Goal: Task Accomplishment & Management: Complete application form

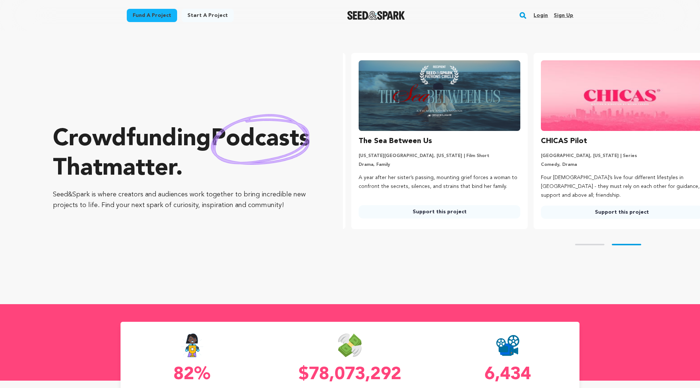
scroll to position [0, 188]
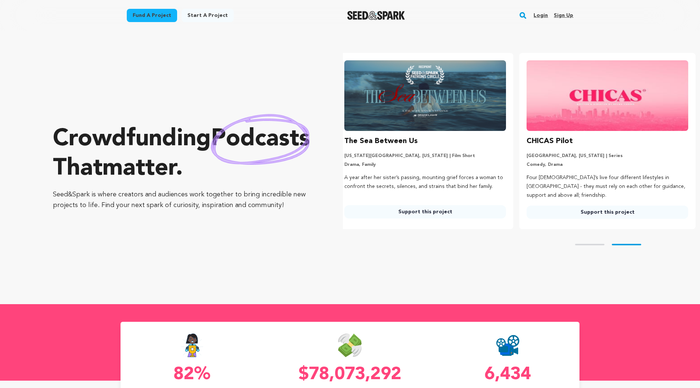
click at [564, 15] on link "Sign up" at bounding box center [563, 16] width 19 height 12
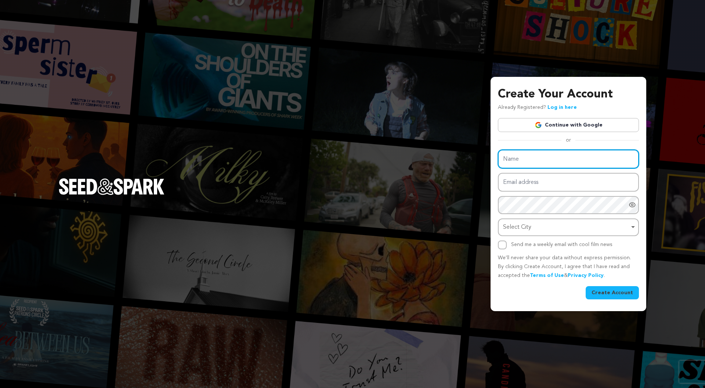
click at [553, 156] on input "Name" at bounding box center [568, 159] width 141 height 19
click at [560, 123] on link "Continue with Google" at bounding box center [568, 125] width 141 height 14
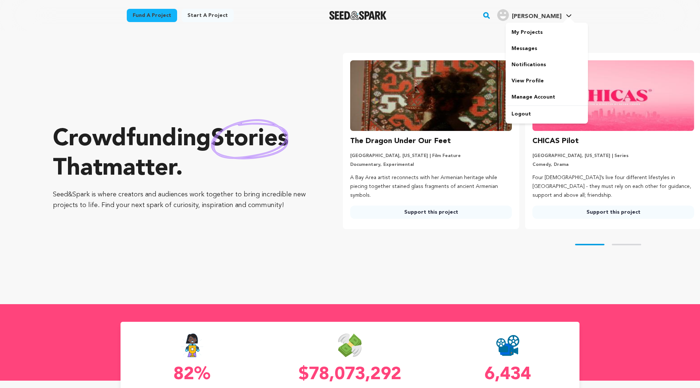
click at [561, 12] on h4 "[PERSON_NAME]" at bounding box center [537, 16] width 50 height 9
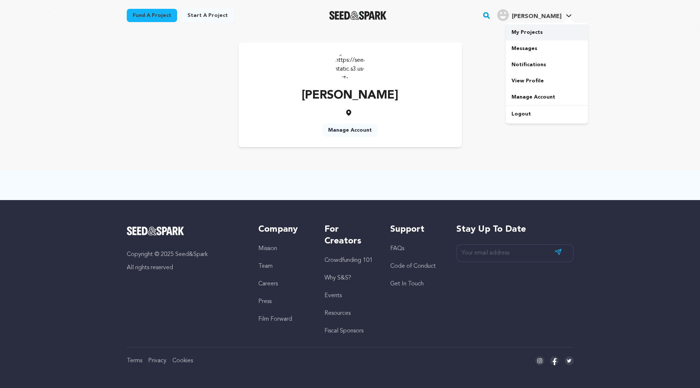
click at [546, 34] on link "My Projects" at bounding box center [547, 32] width 82 height 16
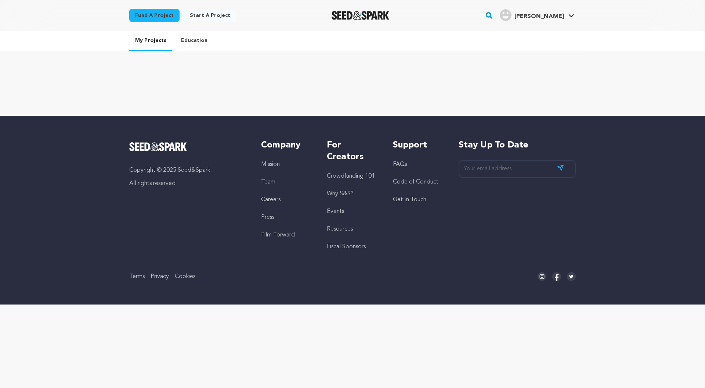
click at [216, 15] on link "Start a project" at bounding box center [210, 15] width 52 height 13
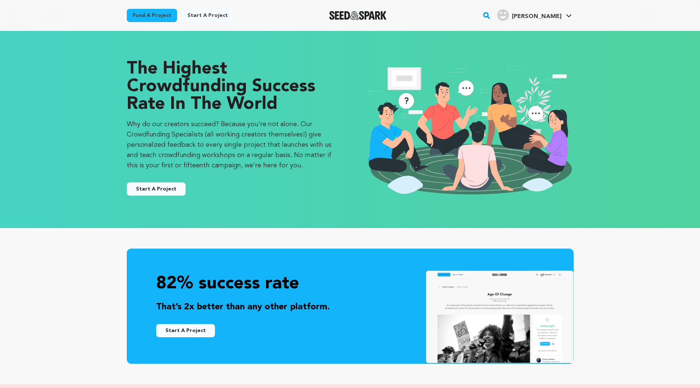
click at [166, 191] on button "Start A Project" at bounding box center [156, 188] width 59 height 13
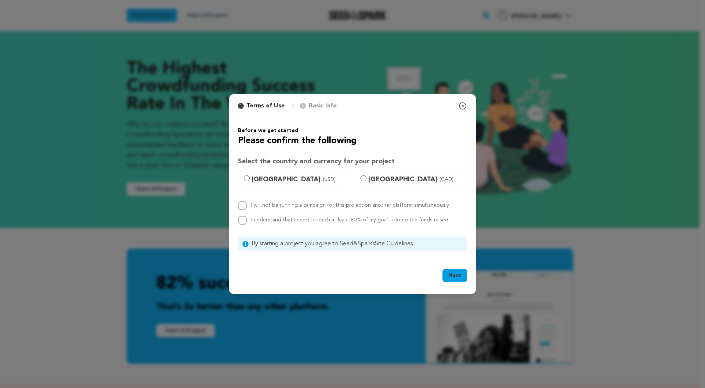
click at [323, 178] on span "(USD)" at bounding box center [329, 179] width 13 height 7
click at [250, 178] on input "[GEOGRAPHIC_DATA] (USD)" at bounding box center [247, 178] width 6 height 6
radio input "true"
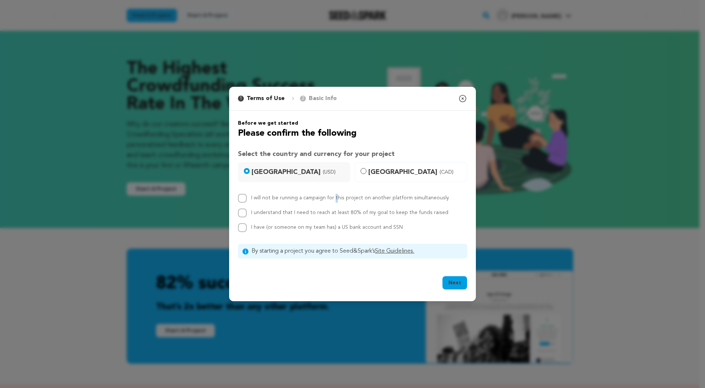
click at [304, 199] on label "I will not be running a campaign for this project on another platform simultane…" at bounding box center [350, 197] width 198 height 5
click at [241, 198] on input "I will not be running a campaign for this project on another platform simultane…" at bounding box center [242, 198] width 9 height 9
checkbox input "true"
click at [243, 211] on input "I understand that I need to reach at least 80% of my goal to keep the funds rai…" at bounding box center [242, 212] width 9 height 9
checkbox input "true"
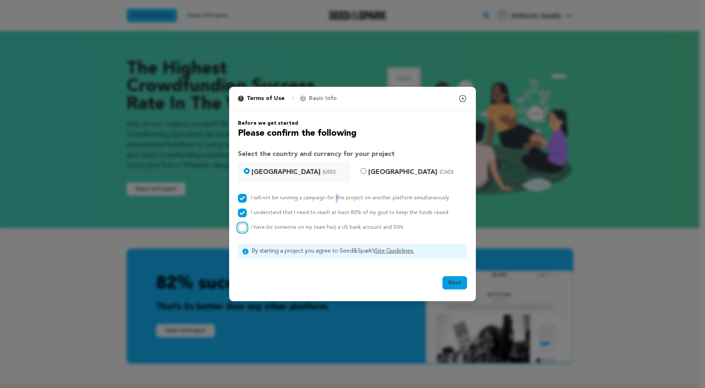
click at [242, 229] on input "I have (or someone on my team has) a US bank account and SSN" at bounding box center [242, 227] width 9 height 9
checkbox input "true"
click at [447, 283] on button "Next" at bounding box center [455, 282] width 25 height 13
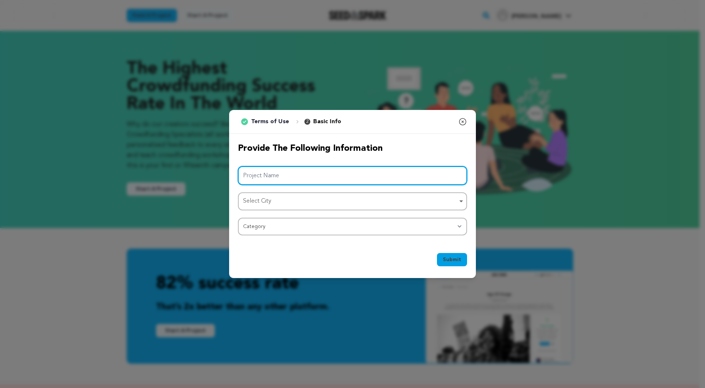
click at [299, 176] on input "Project Name" at bounding box center [352, 175] width 229 height 19
type input "Soulless Night"
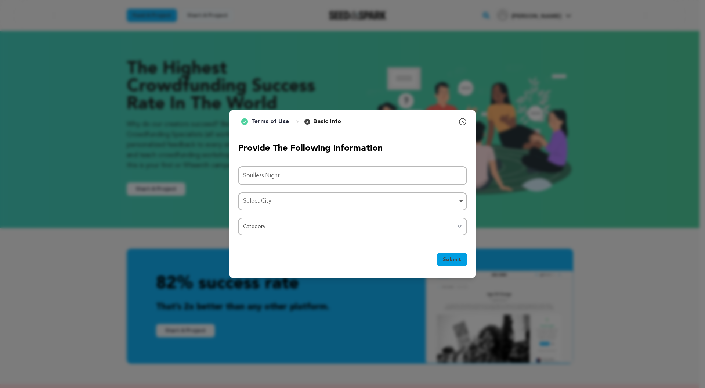
click at [312, 204] on div "Select City Remove item" at bounding box center [350, 201] width 215 height 11
click at [300, 222] on input "Select City" at bounding box center [353, 222] width 228 height 17
type input "Wilmington"
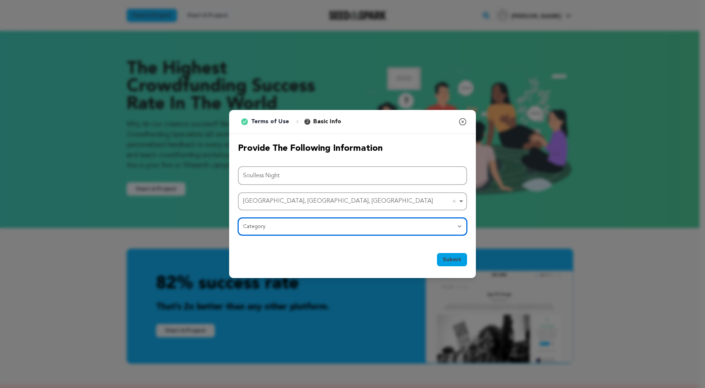
click at [309, 219] on select "Category Film Feature Film Short Series Film Festival Company Music Video VR Ex…" at bounding box center [352, 226] width 229 height 18
select select "383"
click at [238, 217] on select "Category Film Feature Film Short Series Film Festival Company Music Video VR Ex…" at bounding box center [352, 226] width 229 height 18
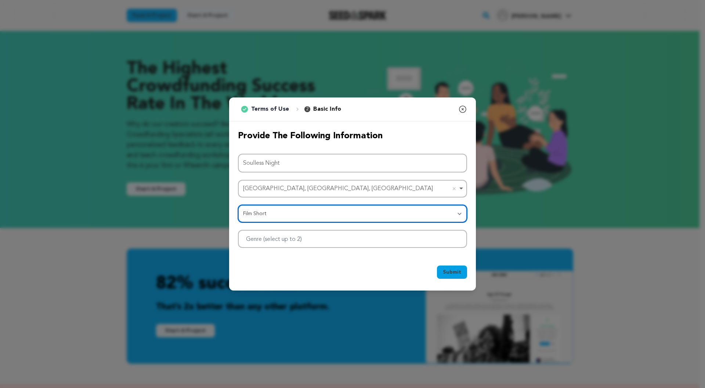
click at [399, 235] on div at bounding box center [352, 239] width 229 height 18
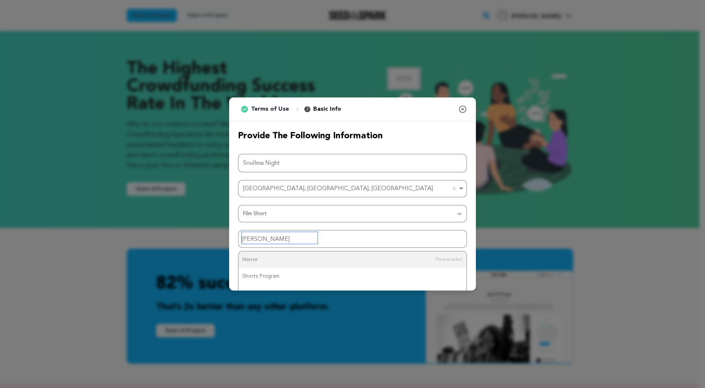
type input "horro"
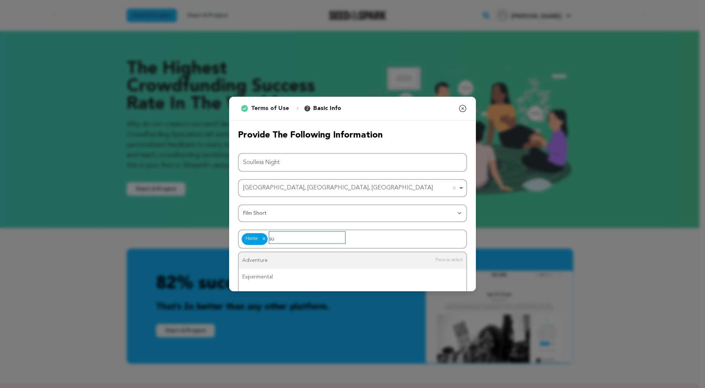
type input "s"
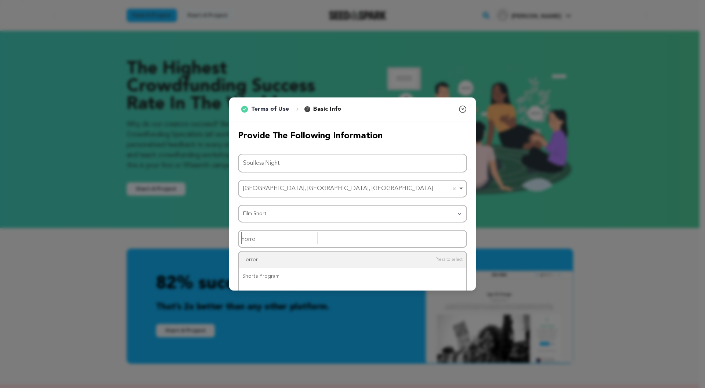
type input "horror"
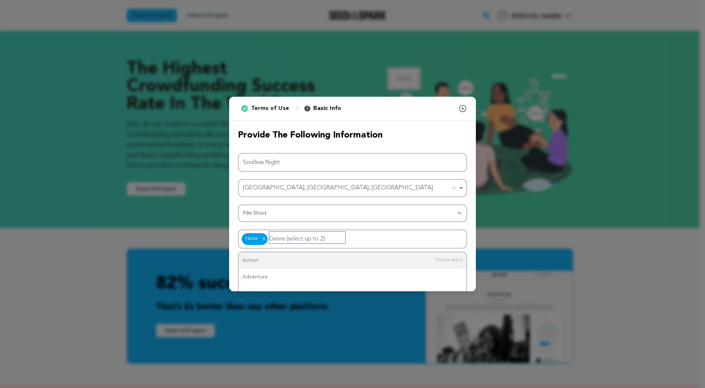
click at [311, 233] on input "Genre (select up to 2)" at bounding box center [307, 237] width 76 height 12
click at [305, 259] on div "Only 2 values can be added" at bounding box center [353, 260] width 228 height 17
click at [334, 263] on div "Only 2 values can be added" at bounding box center [353, 260] width 228 height 17
click at [329, 276] on div "Submit Ok, Got it" at bounding box center [352, 274] width 229 height 16
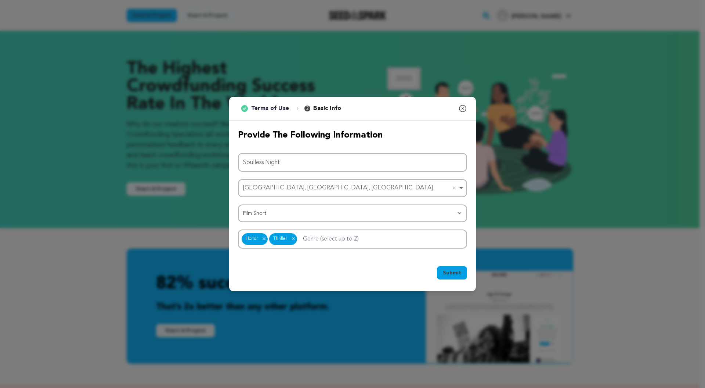
click at [451, 269] on span "Submit" at bounding box center [452, 272] width 18 height 7
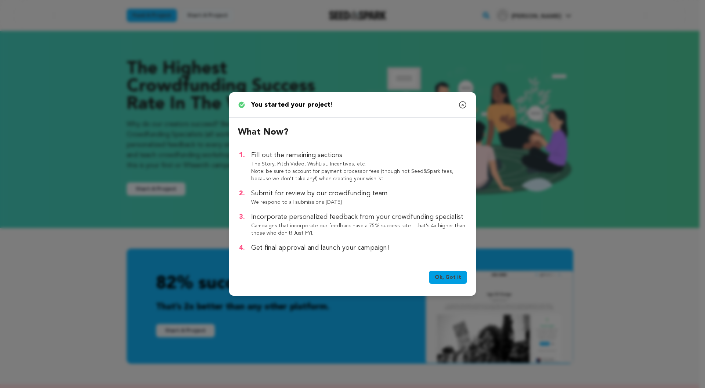
click at [452, 277] on link "Ok, Got it" at bounding box center [448, 276] width 38 height 13
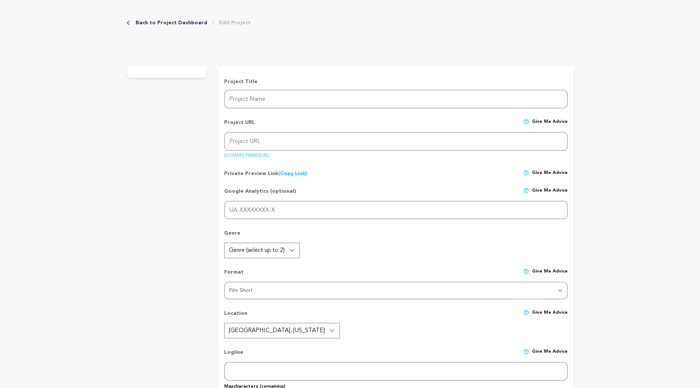
type input "Soulless Night"
type input "soulless-night"
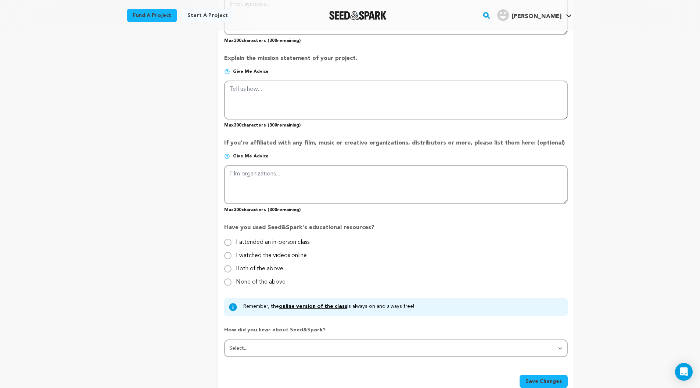
scroll to position [549, 0]
click at [231, 256] on input "I watched the videos online" at bounding box center [227, 255] width 7 height 7
radio input "true"
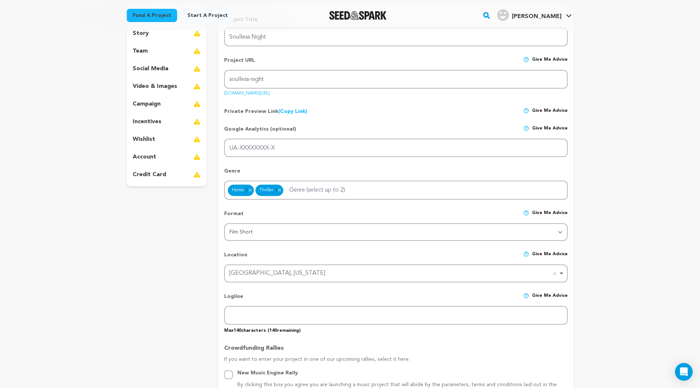
scroll to position [0, 0]
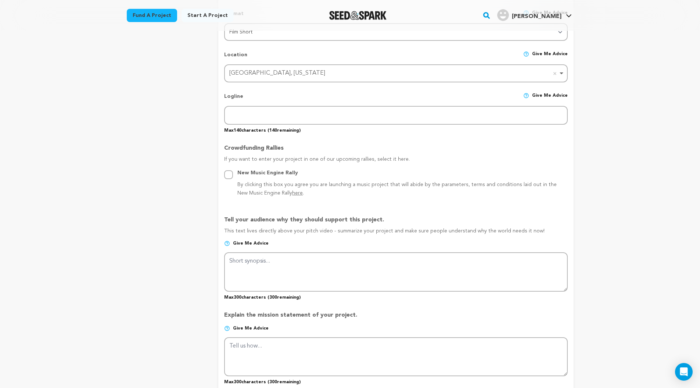
scroll to position [292, 0]
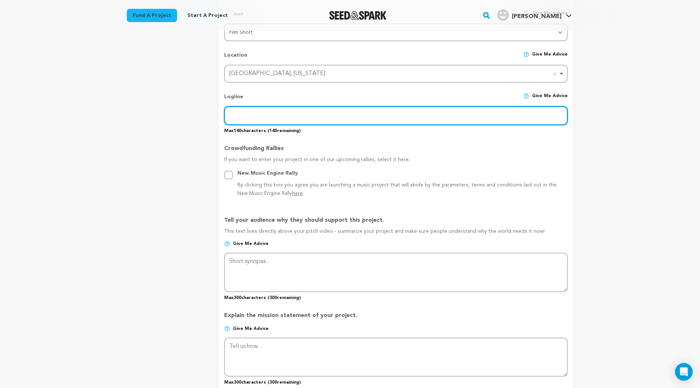
click at [452, 117] on input "text" at bounding box center [395, 115] width 343 height 19
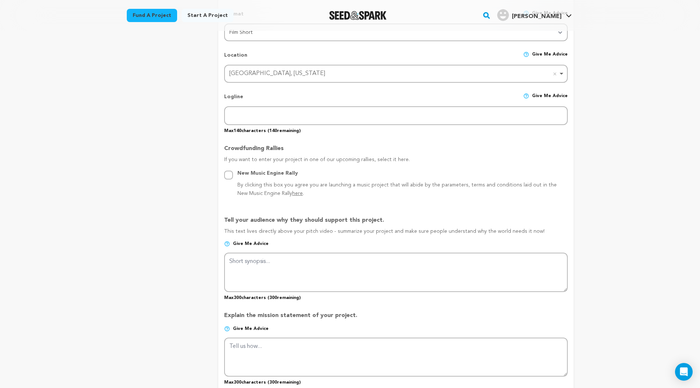
click at [608, 146] on div "Back to Project Dashboard Edit Project Submit For feedback Submit For feedback …" at bounding box center [350, 337] width 700 height 1199
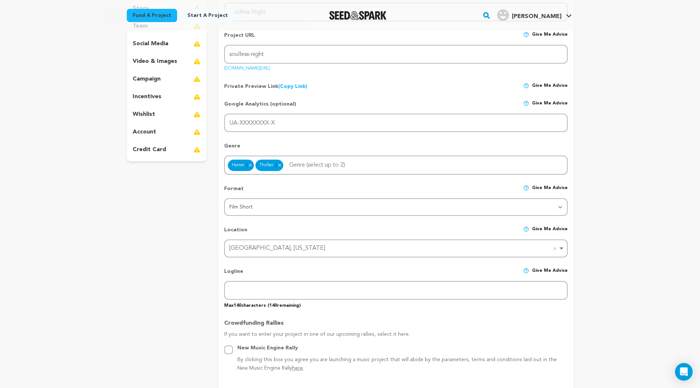
scroll to position [119, 0]
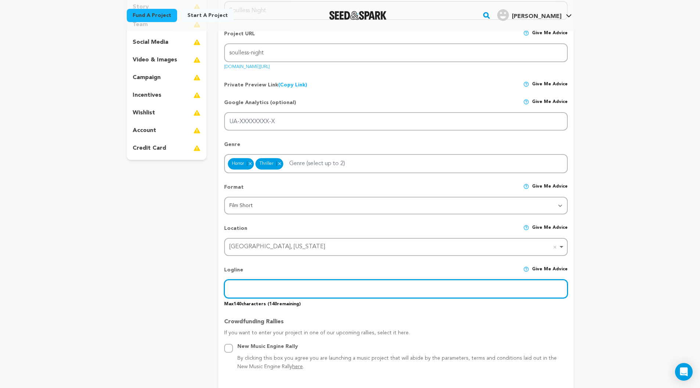
click at [304, 285] on input "text" at bounding box center [395, 288] width 343 height 19
click at [304, 285] on input "In a post-apocalyptic where monsters hunt humans, Jo and Hassan must determine …" at bounding box center [395, 288] width 343 height 19
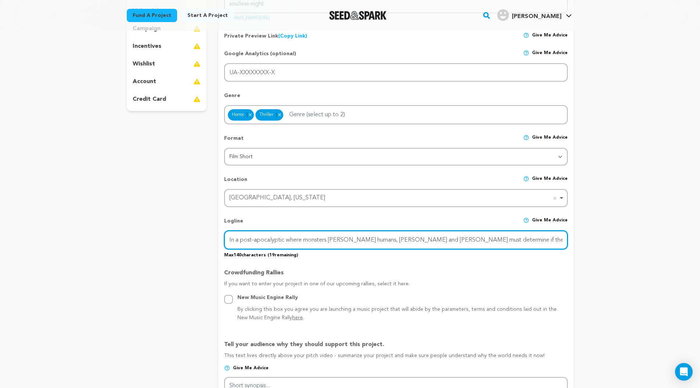
scroll to position [169, 0]
click at [461, 242] on input "In a post-apocalyptic where monsters hunt humans, Jo and Hassan must determine …" at bounding box center [395, 239] width 343 height 19
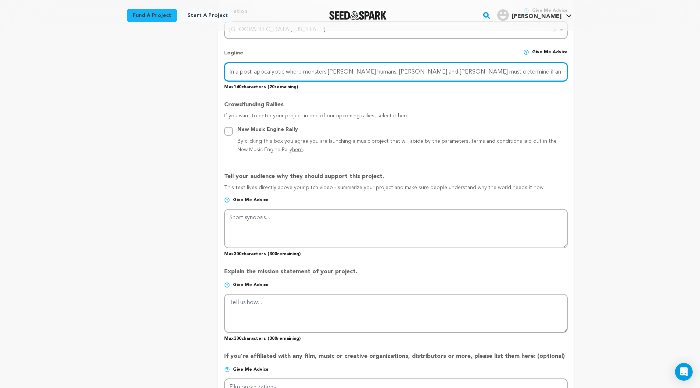
scroll to position [339, 0]
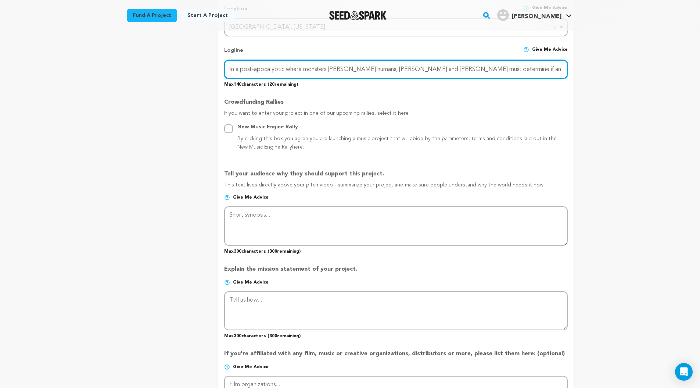
type input "In a post-apocalyptic where monsters hunt humans, Jo and Hassan must determine …"
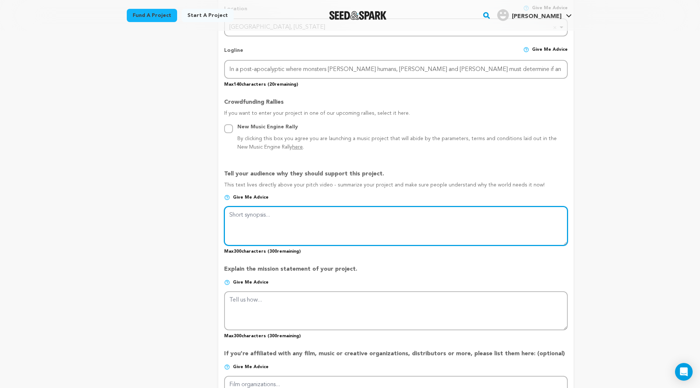
click at [317, 223] on textarea at bounding box center [395, 225] width 343 height 39
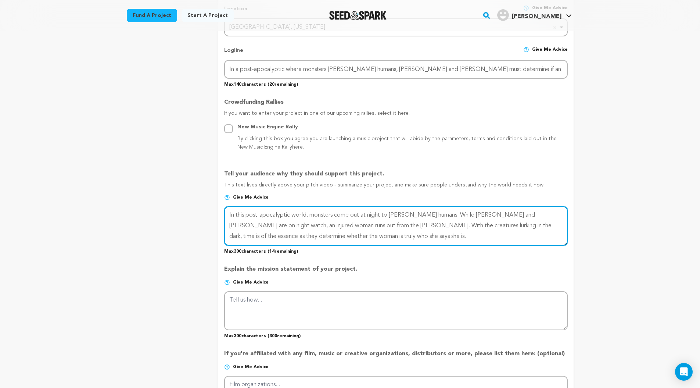
type textarea "In this post-apocalyptic world, monsters come out at night to hunt humans. Whil…"
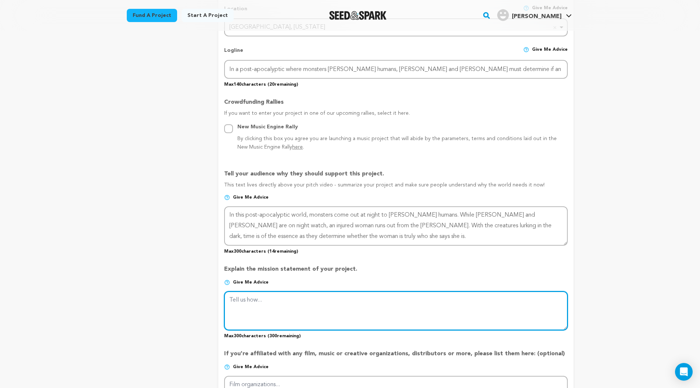
click at [289, 300] on textarea at bounding box center [395, 310] width 343 height 39
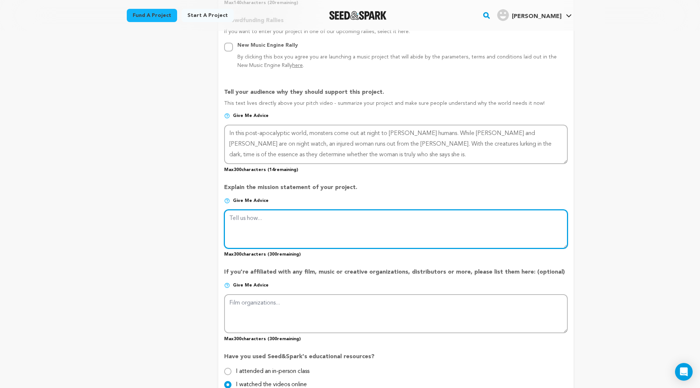
scroll to position [421, 0]
click at [245, 218] on textarea at bounding box center [395, 228] width 343 height 39
click at [247, 226] on textarea at bounding box center [395, 228] width 343 height 39
click at [323, 226] on textarea at bounding box center [395, 228] width 343 height 39
click at [365, 233] on textarea at bounding box center [395, 228] width 343 height 39
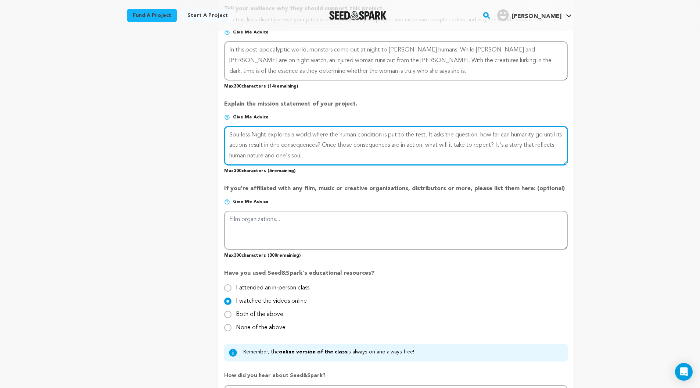
scroll to position [504, 0]
type textarea "Soulless Night explores a world where the human condition is put to the test. I…"
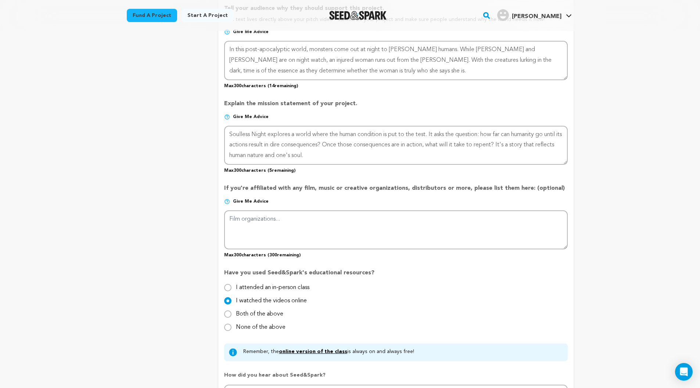
click at [227, 116] on img at bounding box center [227, 117] width 6 height 6
click at [227, 118] on img at bounding box center [227, 117] width 6 height 6
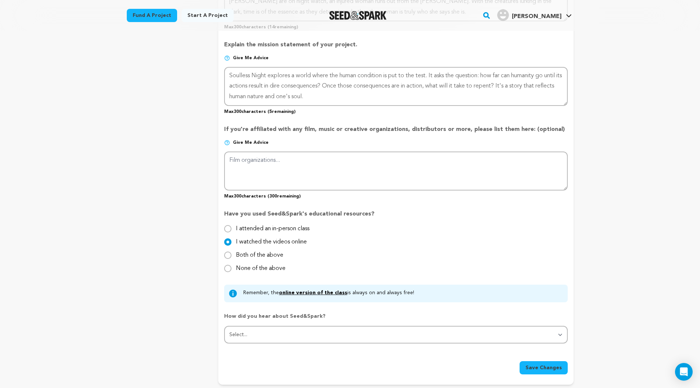
scroll to position [564, 0]
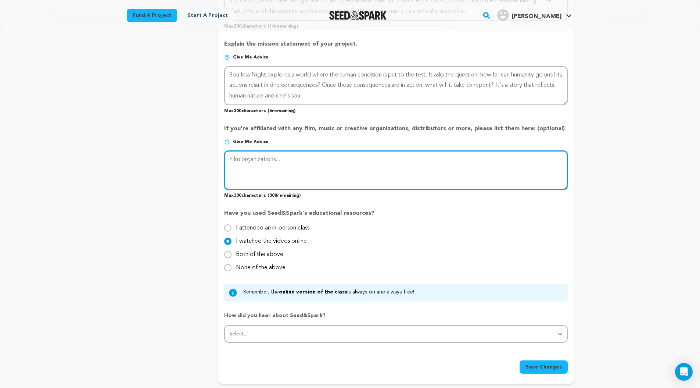
click at [276, 168] on textarea at bounding box center [395, 170] width 343 height 39
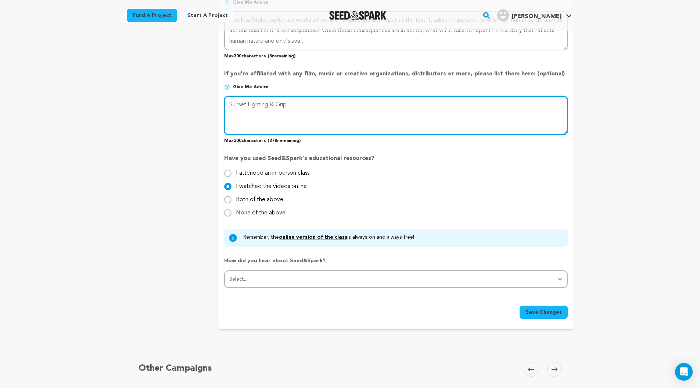
type textarea "Sunset Lighting & Grip"
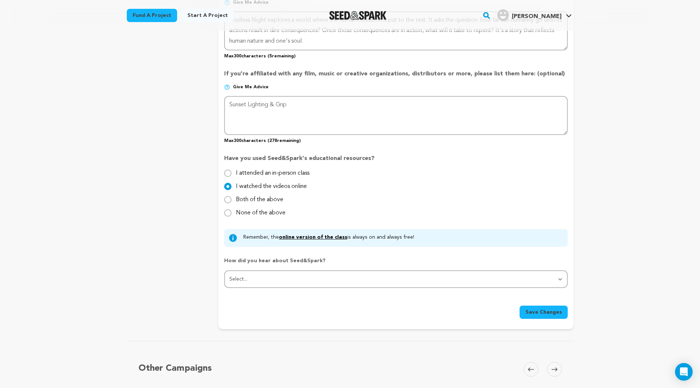
scroll to position [627, 0]
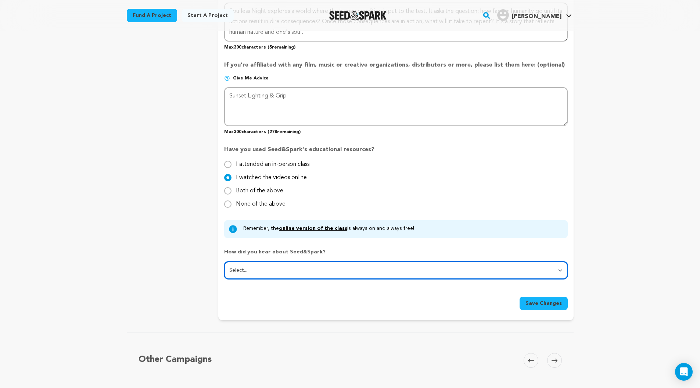
click at [274, 267] on select "Select... From a friend Social media Film festival or film organization Took an…" at bounding box center [395, 270] width 343 height 18
select select "0"
click at [224, 262] on select "Select... From a friend Social media Film festival or film organization Took an…" at bounding box center [395, 270] width 343 height 18
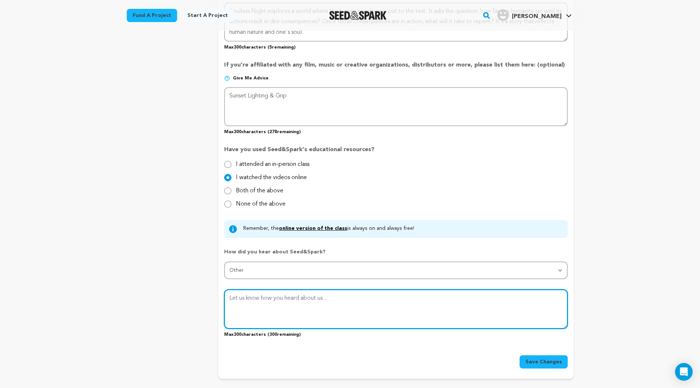
click at [268, 311] on textarea at bounding box center [395, 308] width 343 height 39
type textarea "My professor recommended it to me."
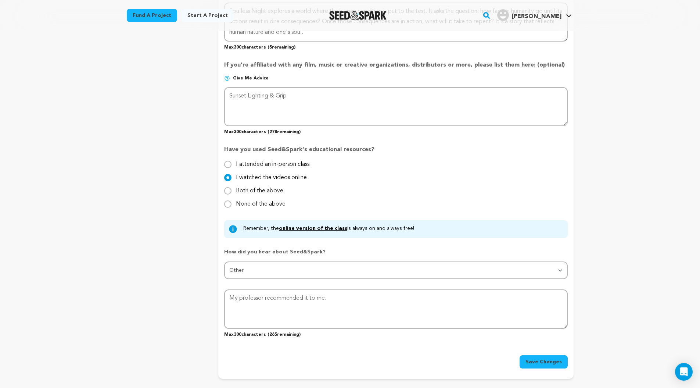
click at [543, 356] on button "Save Changes" at bounding box center [543, 361] width 48 height 13
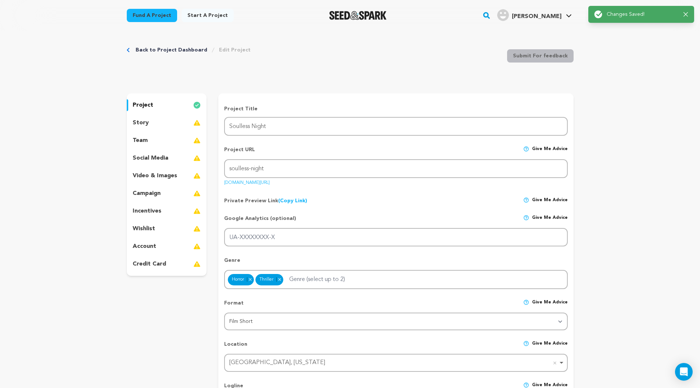
scroll to position [0, 0]
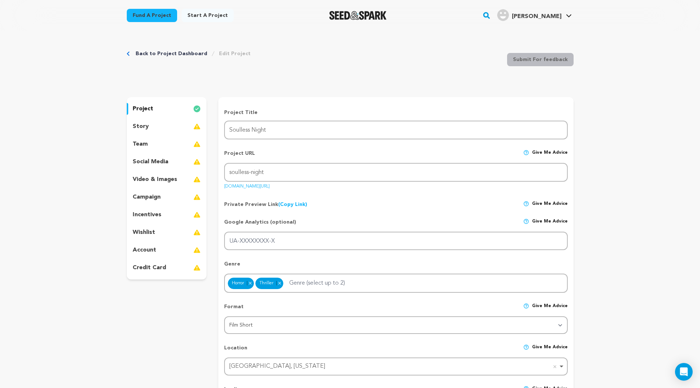
click at [147, 130] on p "story" at bounding box center [141, 126] width 16 height 9
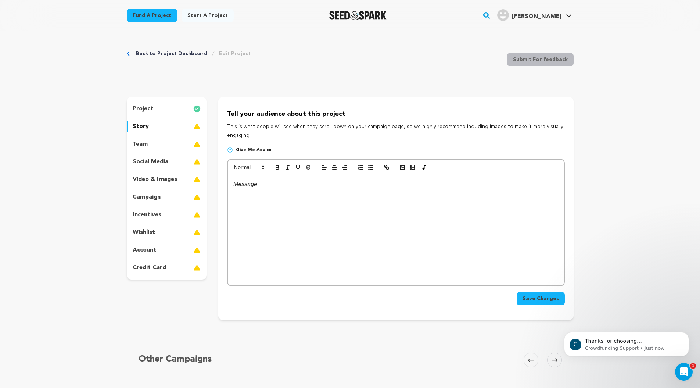
click at [437, 208] on div at bounding box center [396, 230] width 336 height 110
click at [264, 200] on div at bounding box center [396, 230] width 336 height 110
click at [259, 185] on p at bounding box center [395, 184] width 325 height 10
click at [143, 140] on p "team" at bounding box center [140, 144] width 15 height 9
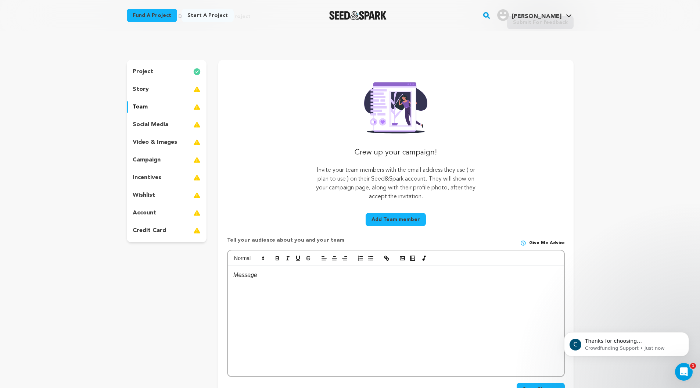
scroll to position [62, 0]
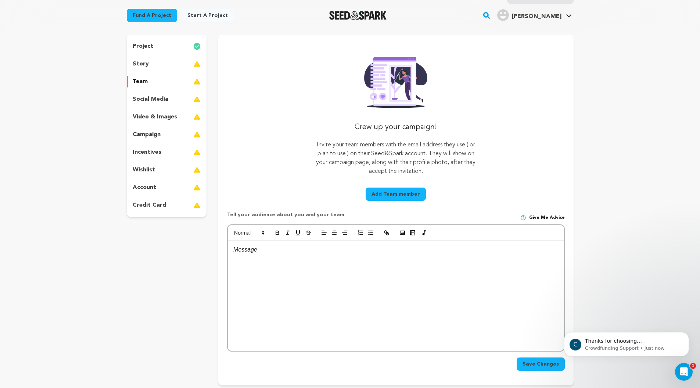
click at [386, 194] on button "Add Team member" at bounding box center [396, 193] width 60 height 13
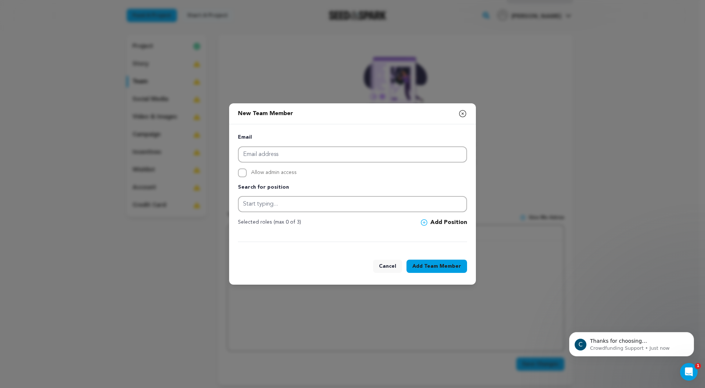
click at [461, 110] on icon "button" at bounding box center [462, 113] width 9 height 9
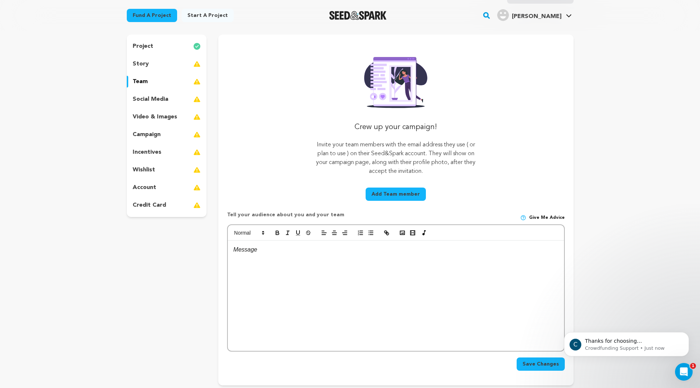
scroll to position [86, 0]
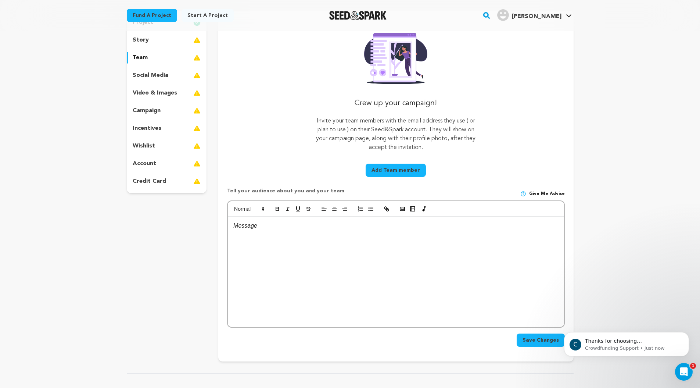
click at [289, 236] on div at bounding box center [396, 271] width 336 height 110
click at [166, 79] on p "social media" at bounding box center [151, 75] width 36 height 9
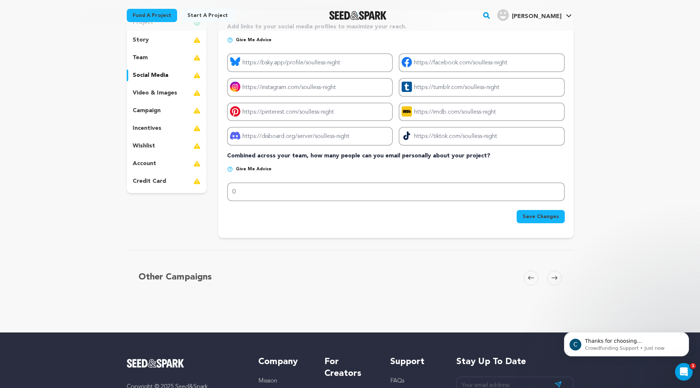
click at [163, 92] on p "video & images" at bounding box center [155, 93] width 44 height 9
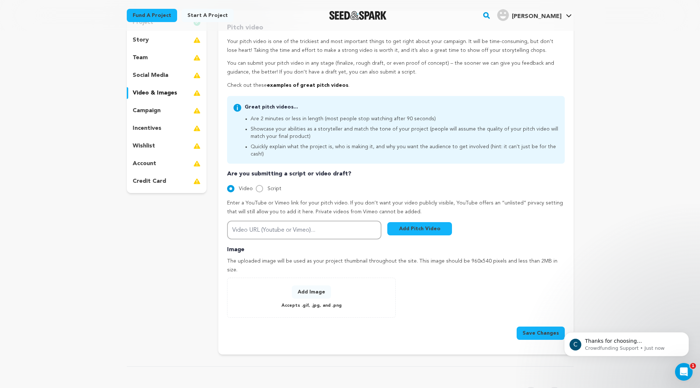
click at [157, 112] on p "campaign" at bounding box center [147, 110] width 28 height 9
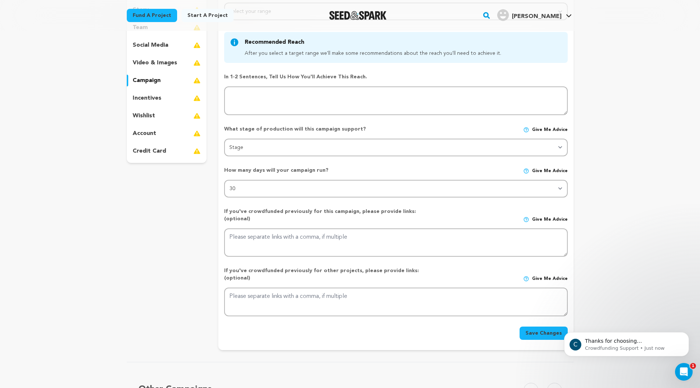
scroll to position [117, 0]
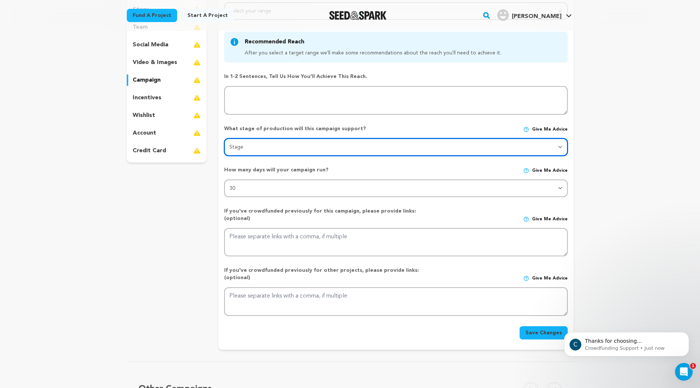
click at [261, 145] on select "Stage DEVELOPMENT PRODUCTION POST-PRODUCTION DISTRIBUTION PRE-PRODUCTION ENHANC…" at bounding box center [395, 147] width 343 height 18
select select "1402"
click at [224, 138] on select "Stage DEVELOPMENT PRODUCTION POST-PRODUCTION DISTRIBUTION PRE-PRODUCTION ENHANC…" at bounding box center [395, 147] width 343 height 18
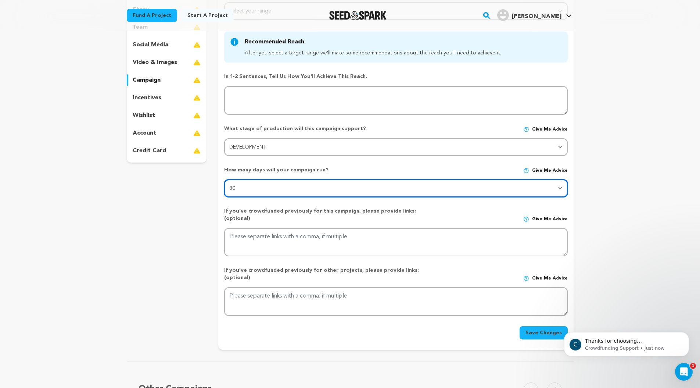
click at [266, 190] on select "30 45 60" at bounding box center [395, 188] width 343 height 18
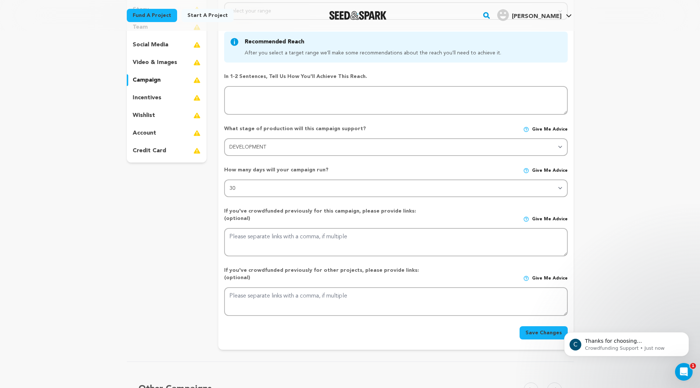
click at [538, 168] on span "Give me advice" at bounding box center [550, 171] width 36 height 6
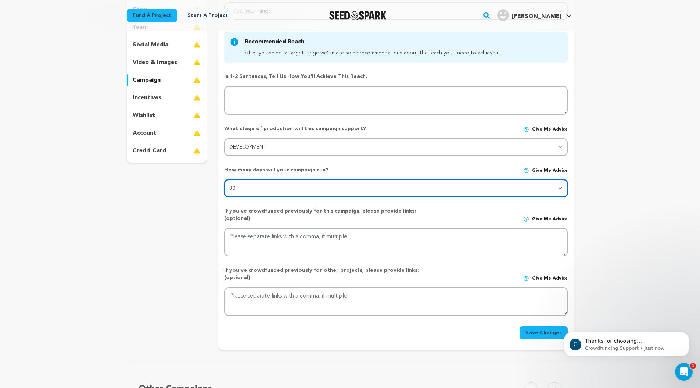
click at [518, 187] on select "30 45 60" at bounding box center [395, 188] width 343 height 18
click at [224, 179] on select "30 45 60" at bounding box center [395, 188] width 343 height 18
click at [386, 191] on select "30 45 60" at bounding box center [395, 188] width 343 height 18
select select "30"
click at [224, 179] on select "30 45 60" at bounding box center [395, 188] width 343 height 18
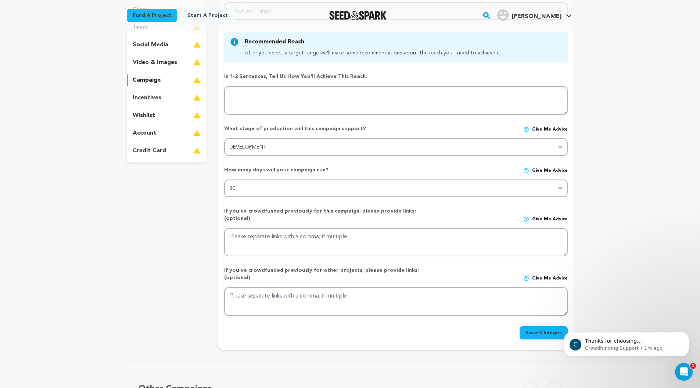
click at [532, 326] on button "Save Changes" at bounding box center [543, 332] width 48 height 13
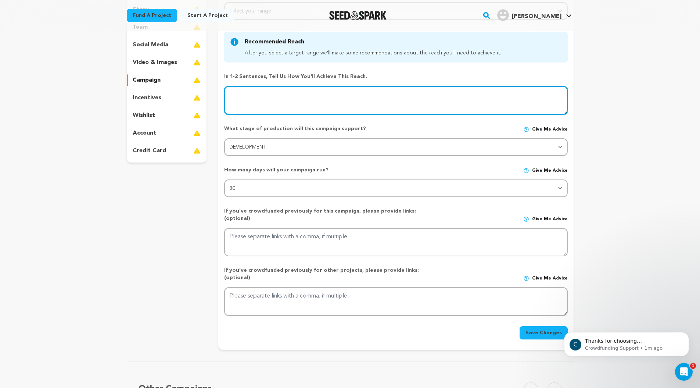
click at [354, 102] on textarea at bounding box center [395, 100] width 343 height 29
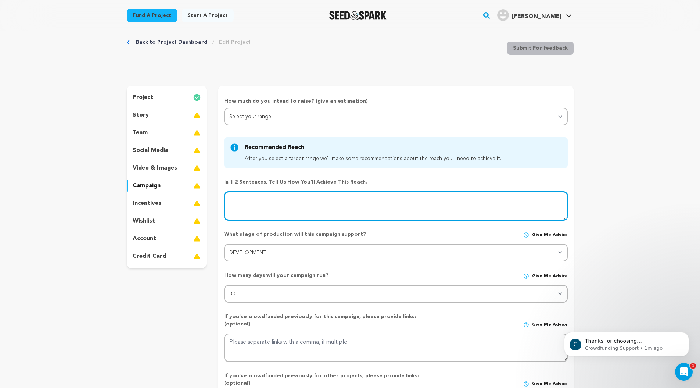
scroll to position [11, 0]
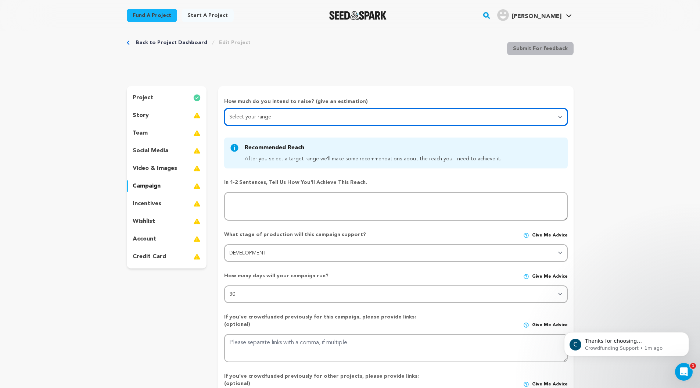
click at [325, 119] on select "Select your range Less than $10k 10k - $14k 15k - $24k 25k - $49k 50k or more" at bounding box center [395, 117] width 343 height 18
select select "1"
click at [224, 108] on select "Select your range Less than $10k 10k - $14k 15k - $24k 25k - $49k 50k or more" at bounding box center [395, 117] width 343 height 18
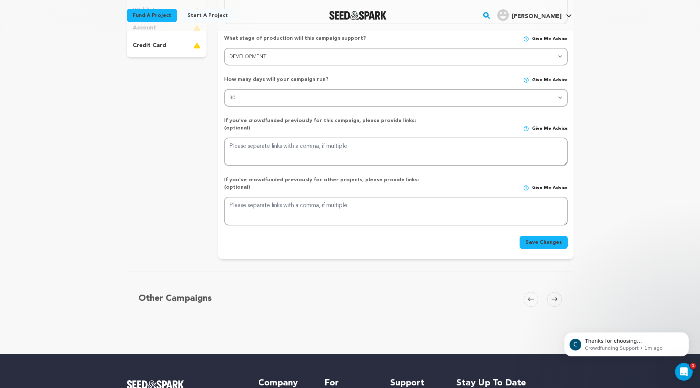
click at [536, 235] on button "Save Changes" at bounding box center [543, 241] width 48 height 13
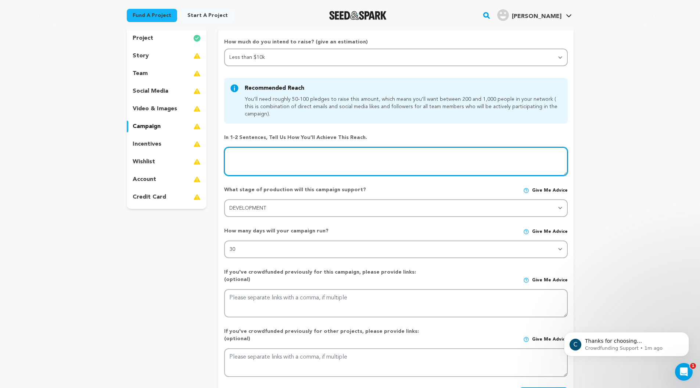
scroll to position [70, 0]
click at [352, 168] on textarea at bounding box center [395, 162] width 343 height 29
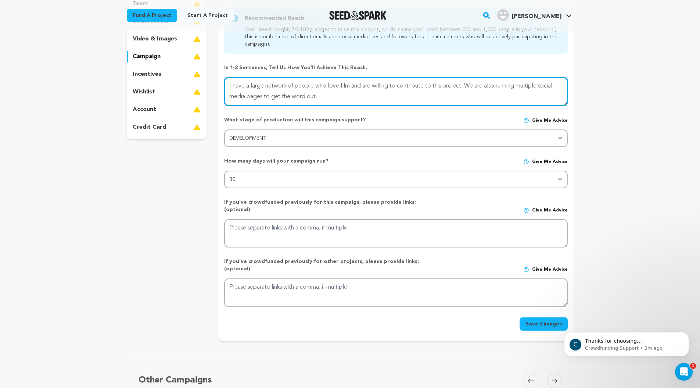
type textarea "I have a large network of people who love film and are willing to contribute to…"
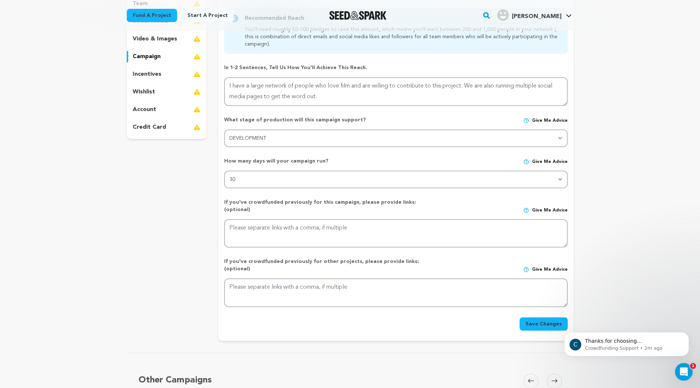
click at [531, 317] on button "Save Changes" at bounding box center [543, 323] width 48 height 13
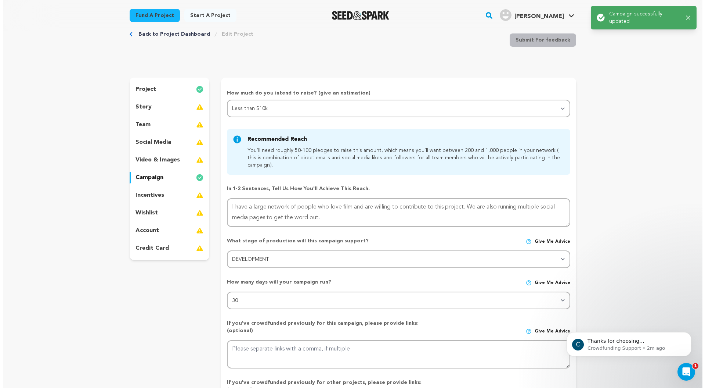
scroll to position [0, 0]
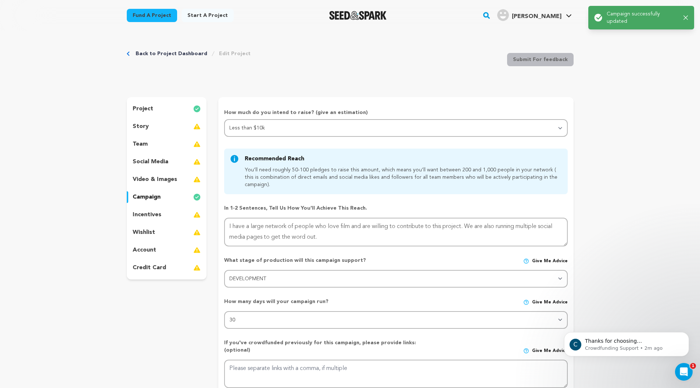
click at [171, 219] on div "incentives" at bounding box center [167, 215] width 80 height 12
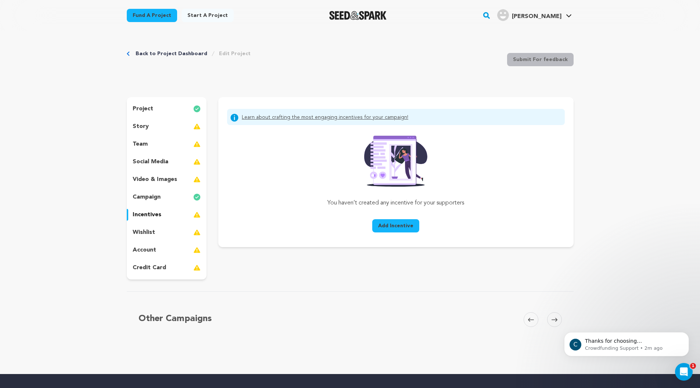
click at [174, 230] on div "wishlist" at bounding box center [167, 232] width 80 height 12
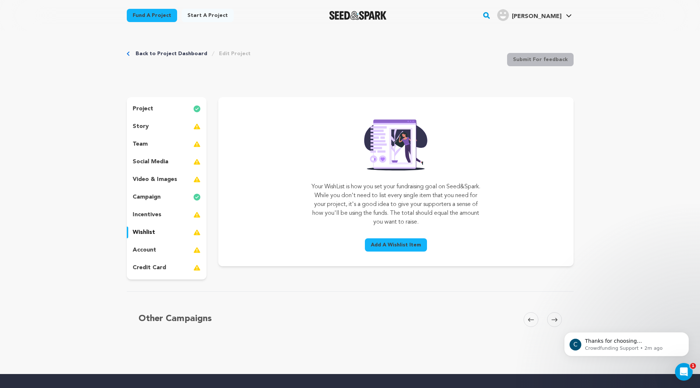
click at [151, 252] on p "account" at bounding box center [145, 249] width 24 height 9
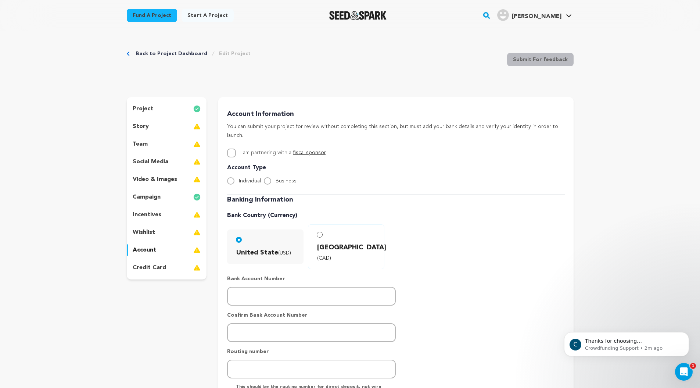
click at [160, 215] on p "incentives" at bounding box center [147, 214] width 29 height 9
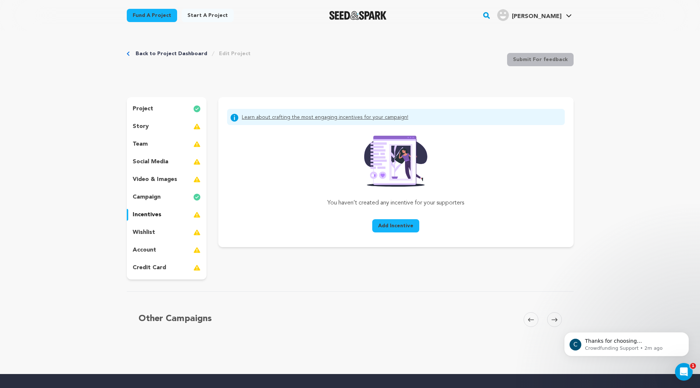
click at [401, 224] on span "Add Incentive" at bounding box center [395, 225] width 35 height 7
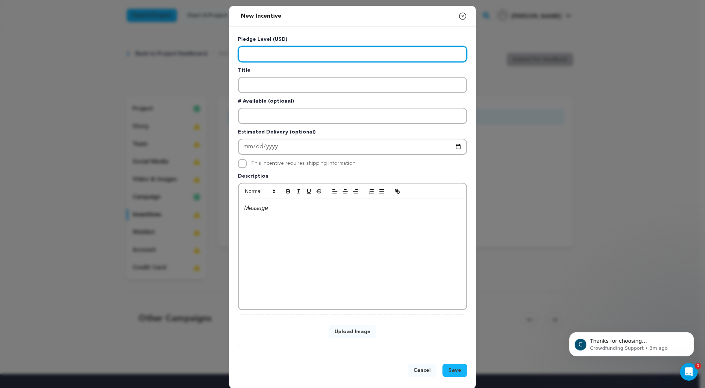
click at [392, 57] on input "Enter level" at bounding box center [352, 54] width 229 height 16
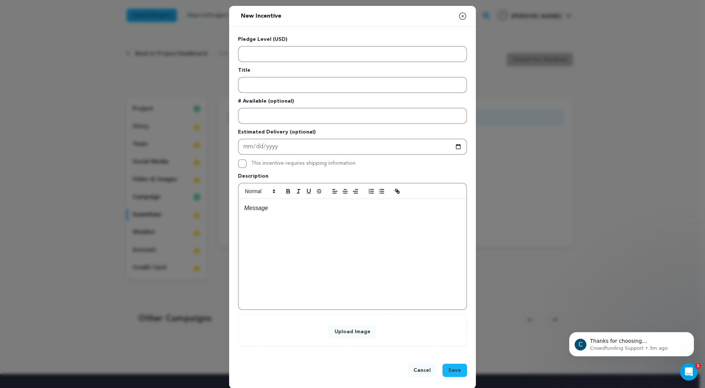
click at [463, 15] on icon "button" at bounding box center [463, 16] width 7 height 7
